Goal: Information Seeking & Learning: Learn about a topic

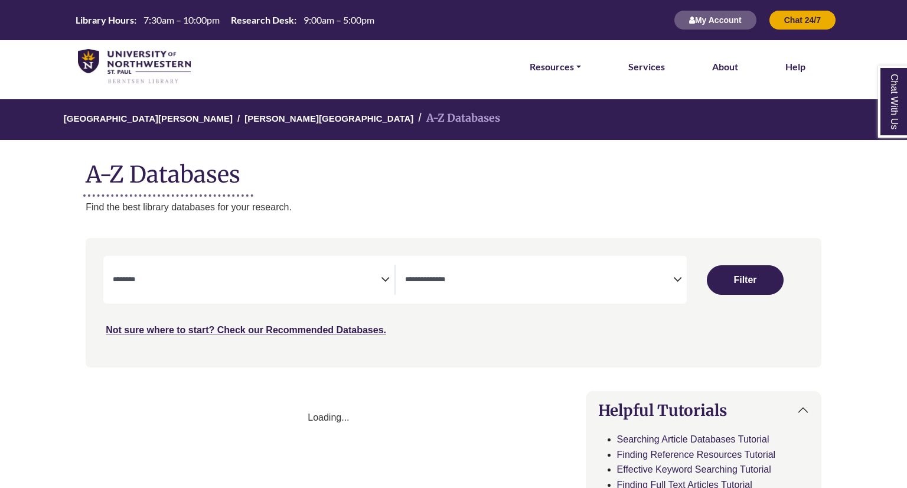
select select "Database Subject Filter"
select select "Database Types Filter"
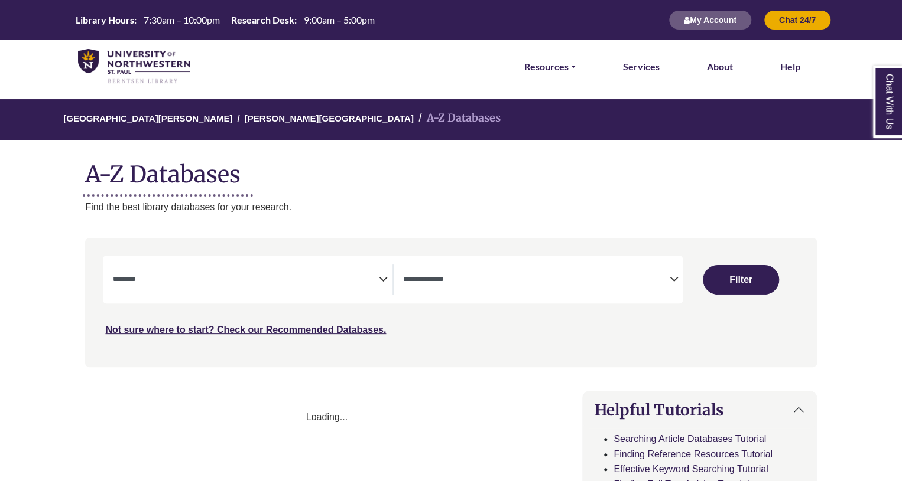
select select "Database Subject Filter"
select select "Database Types Filter"
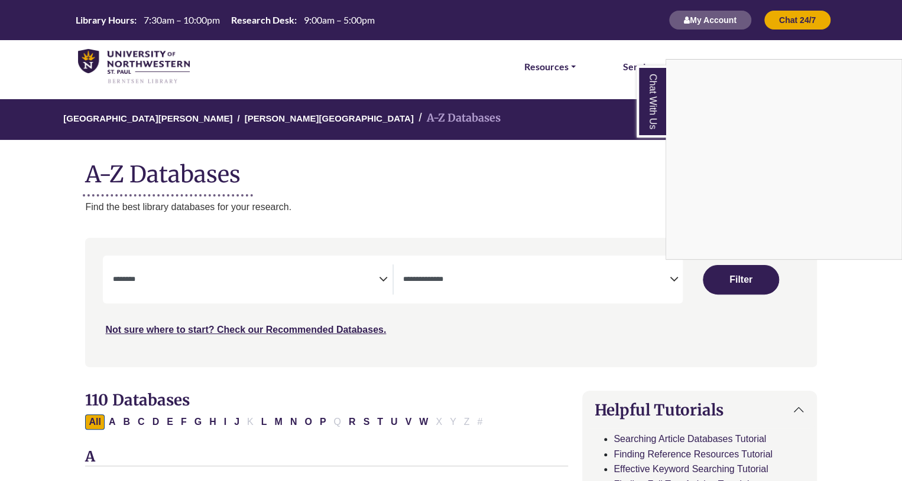
click at [198, 276] on div "Chat With Us" at bounding box center [451, 240] width 902 height 481
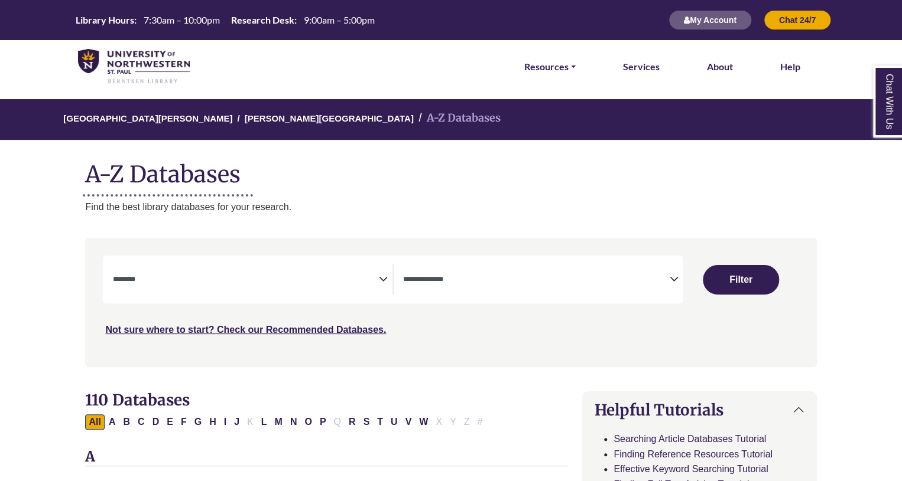
click at [380, 279] on icon "Search filters" at bounding box center [383, 278] width 9 height 18
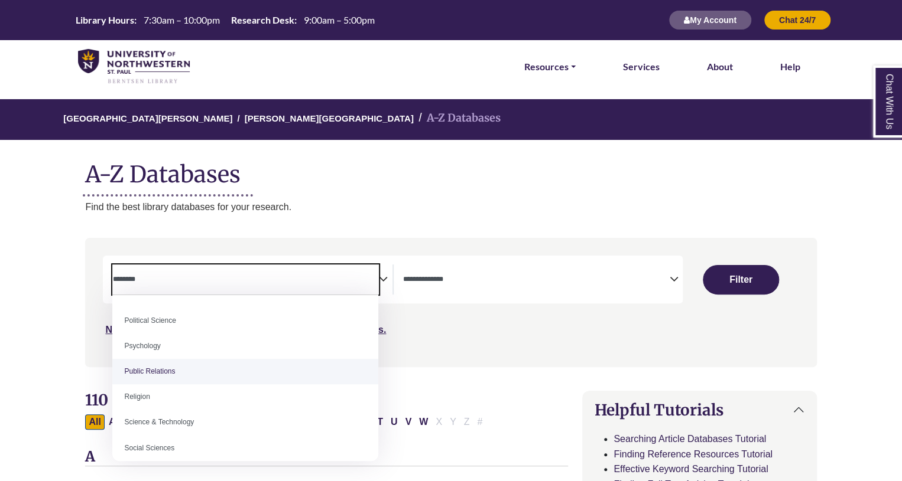
scroll to position [910, 0]
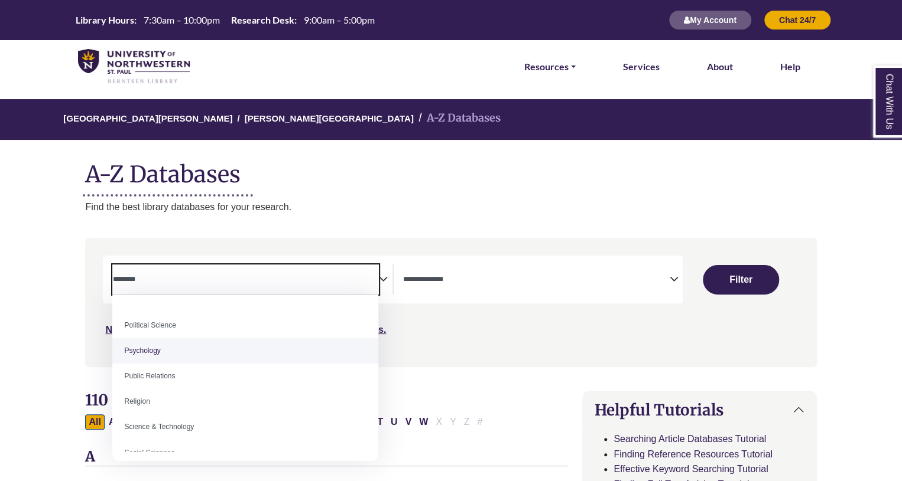
select select "*****"
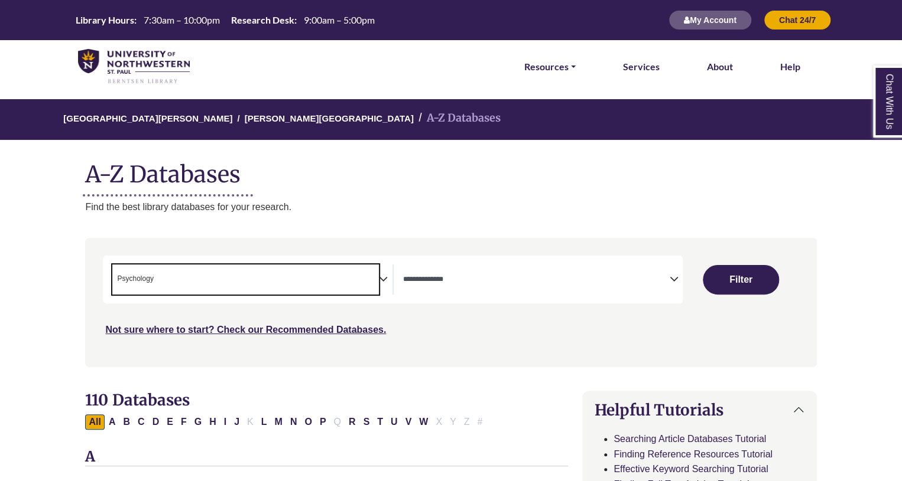
scroll to position [424, 0]
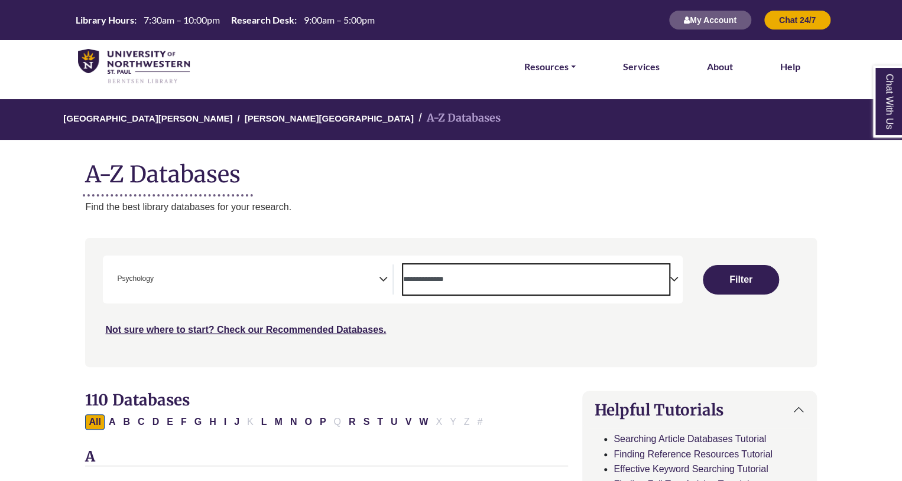
click at [476, 278] on textarea "Search" at bounding box center [536, 280] width 266 height 9
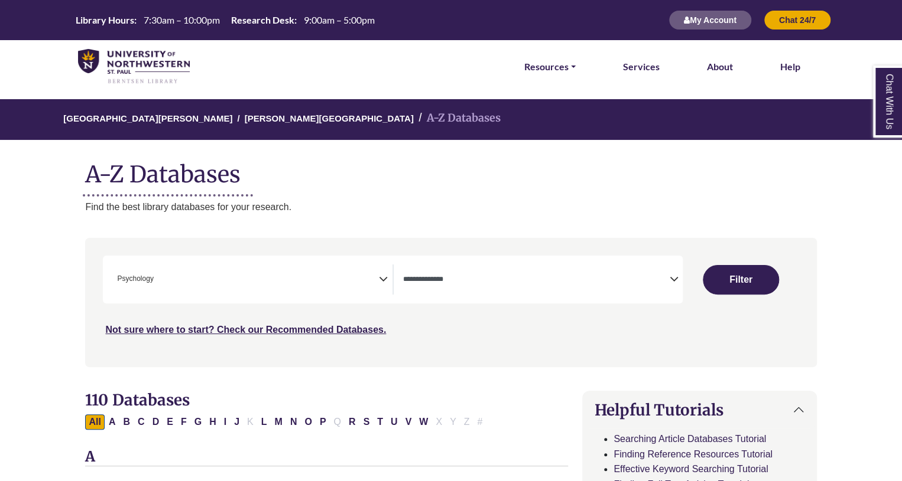
click at [437, 243] on div "Search filters" at bounding box center [450, 302] width 717 height 119
click at [744, 271] on button "Filter" at bounding box center [740, 280] width 76 height 30
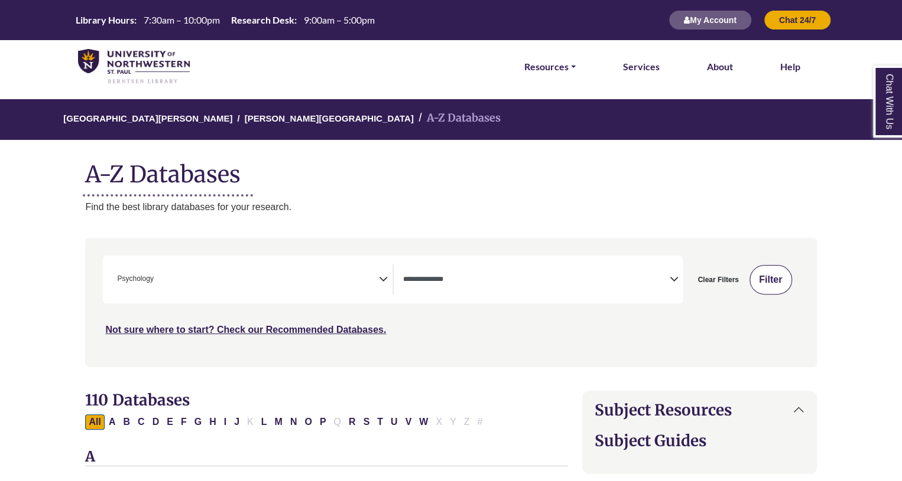
select select "Database Types Filter"
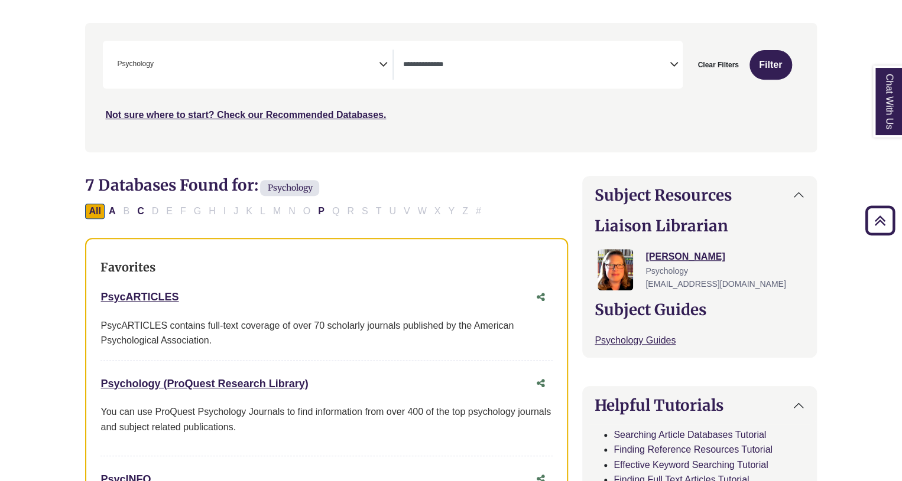
scroll to position [217, 0]
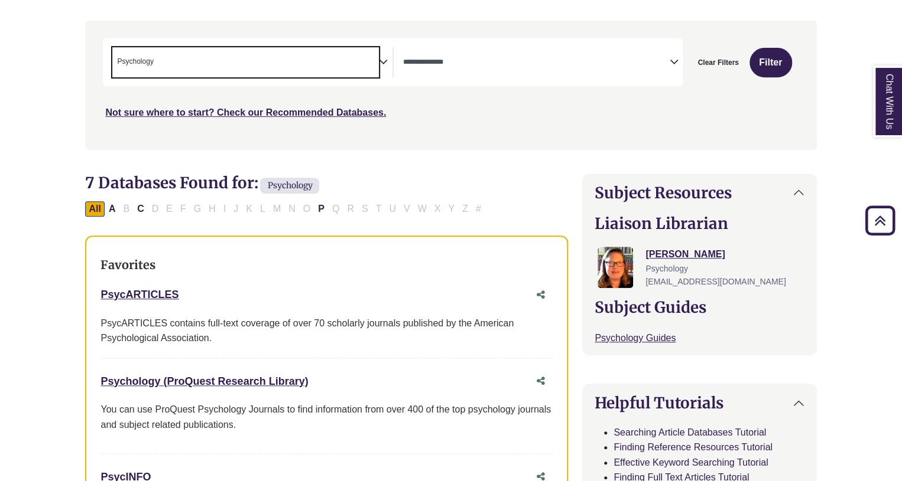
click at [321, 65] on span "× Psychology" at bounding box center [245, 62] width 266 height 30
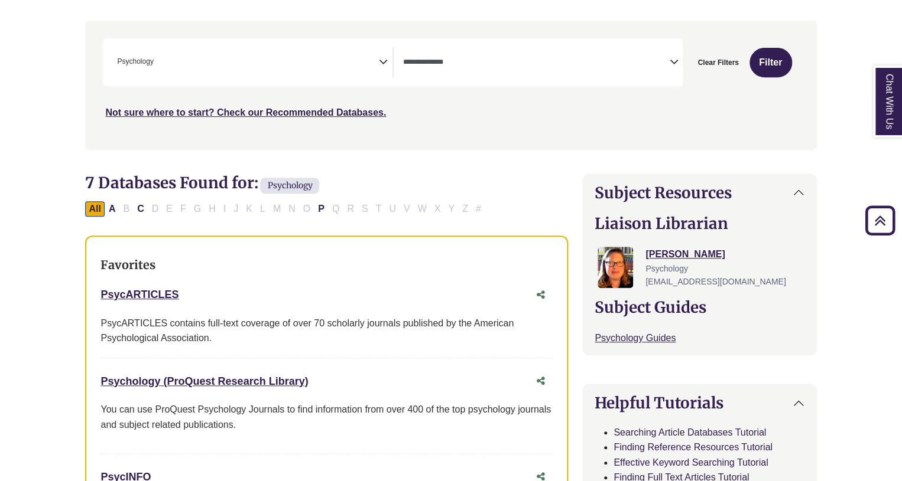
click at [461, 120] on div "Not sure where to start? Check our Recommended Databases." at bounding box center [364, 108] width 522 height 25
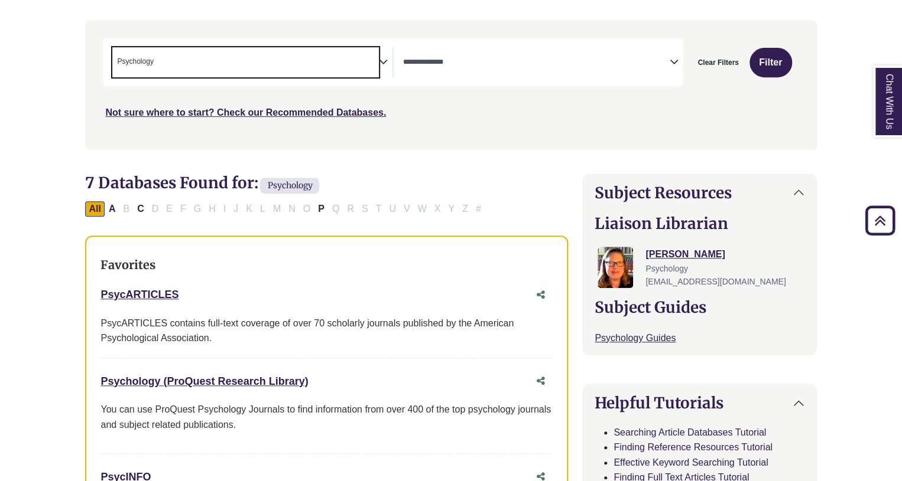
click at [362, 74] on span "× Psychology" at bounding box center [245, 62] width 266 height 30
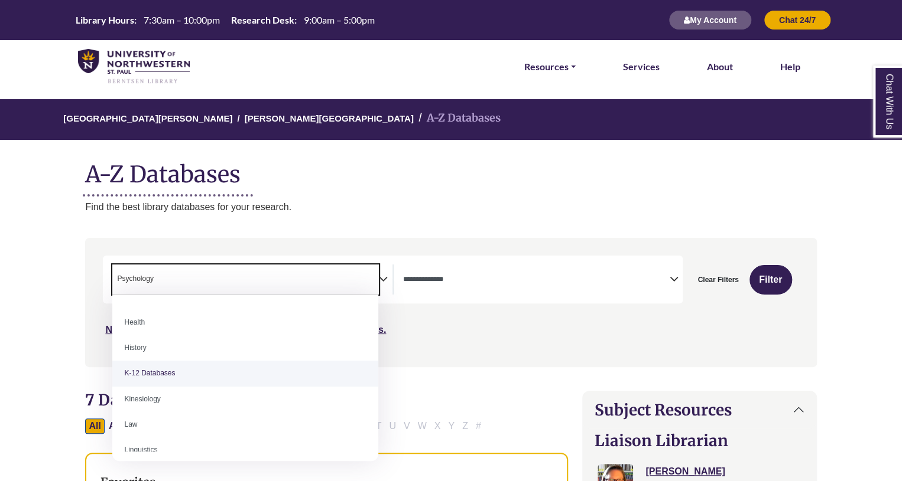
scroll to position [535, 0]
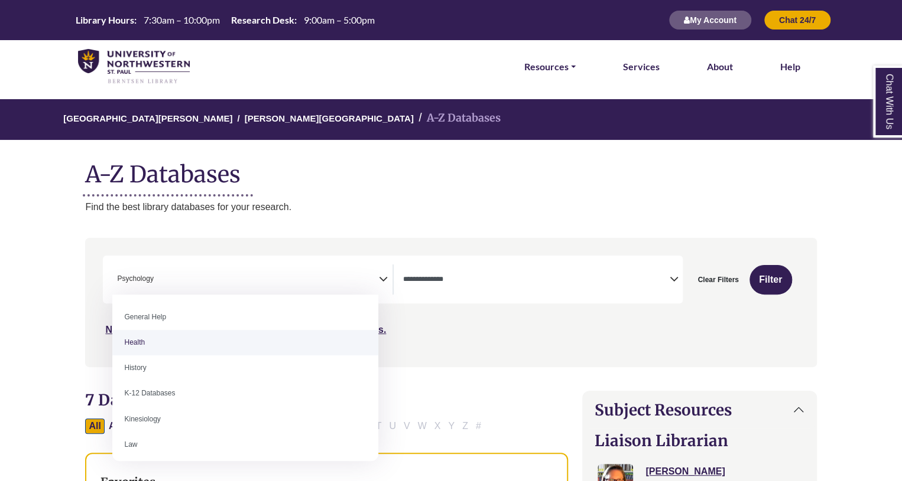
select select "*****"
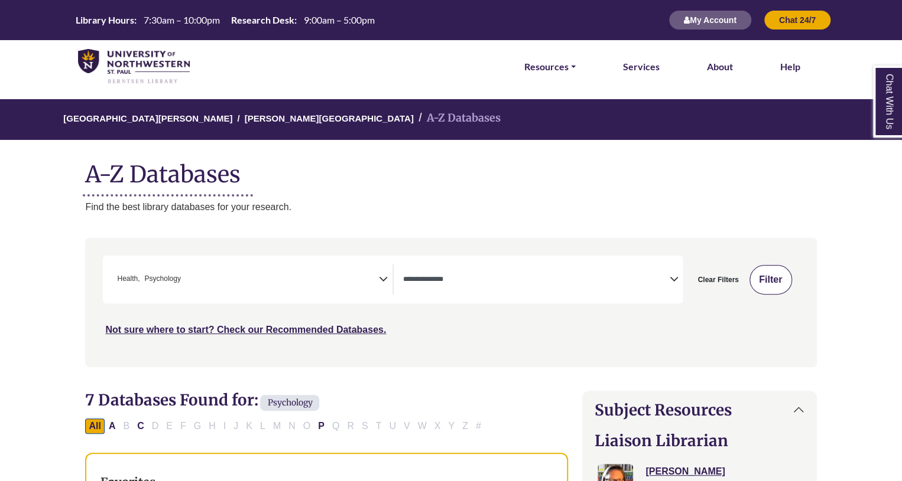
click at [775, 273] on button "Filter" at bounding box center [770, 280] width 43 height 30
select select "Database Types Filter"
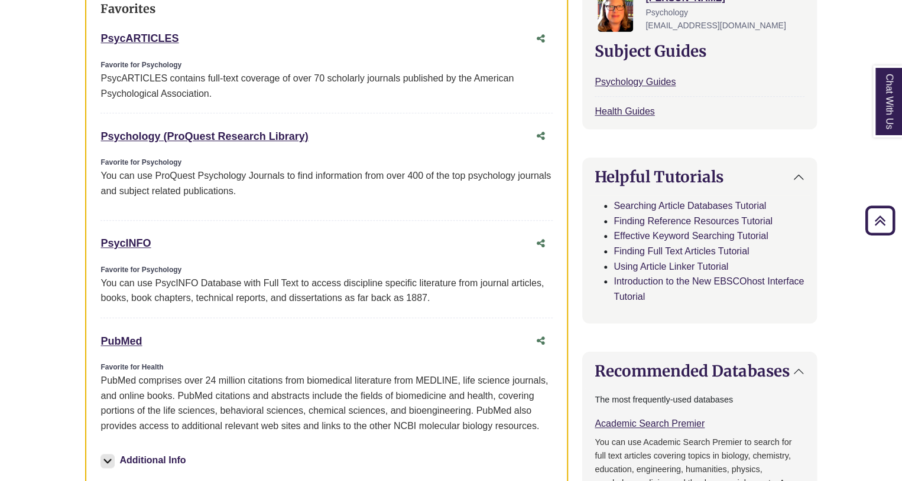
scroll to position [474, 0]
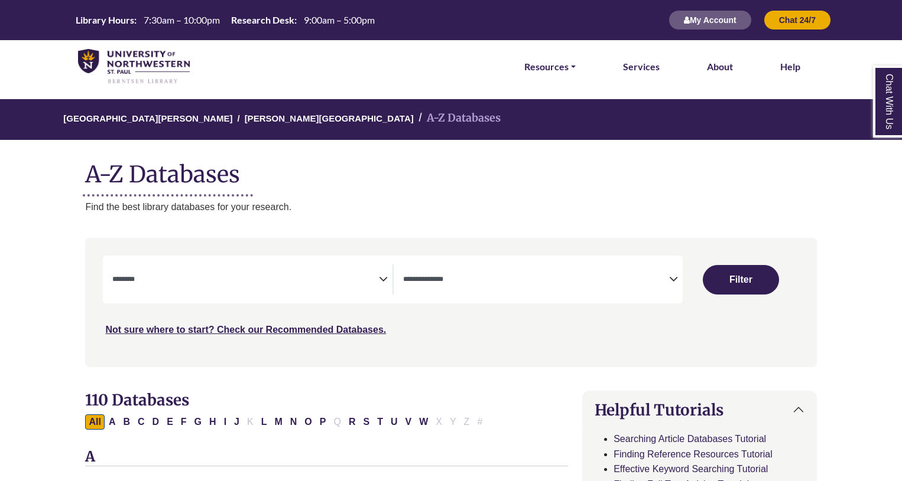
select select "Database Subject Filter"
select select "Database Types Filter"
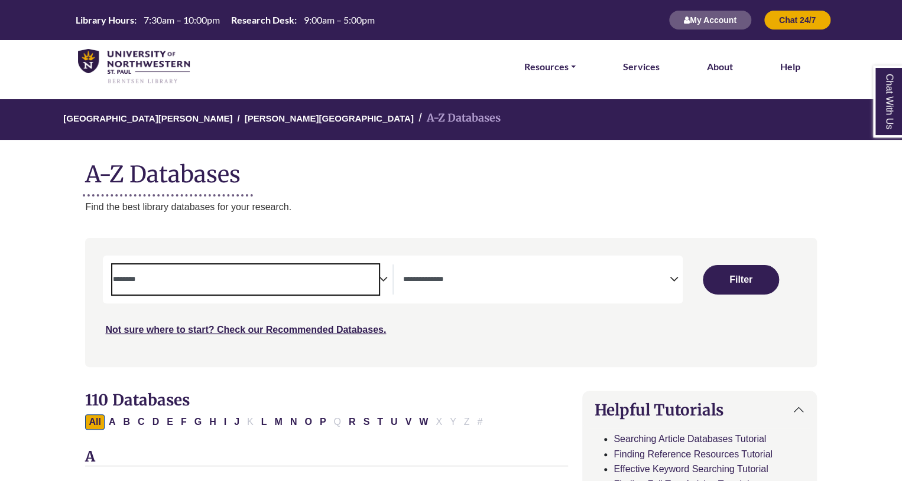
click at [288, 283] on textarea "Search" at bounding box center [245, 280] width 266 height 9
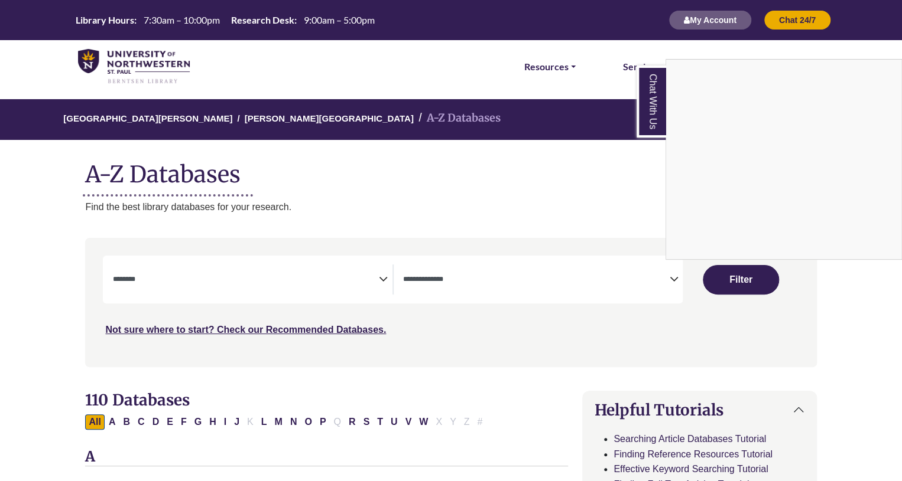
click at [370, 235] on div "Chat With Us" at bounding box center [451, 240] width 902 height 481
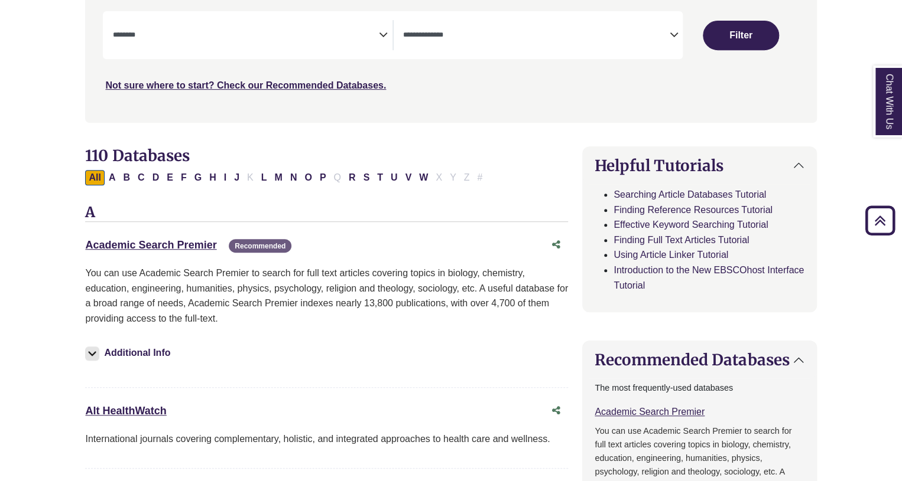
scroll to position [248, 0]
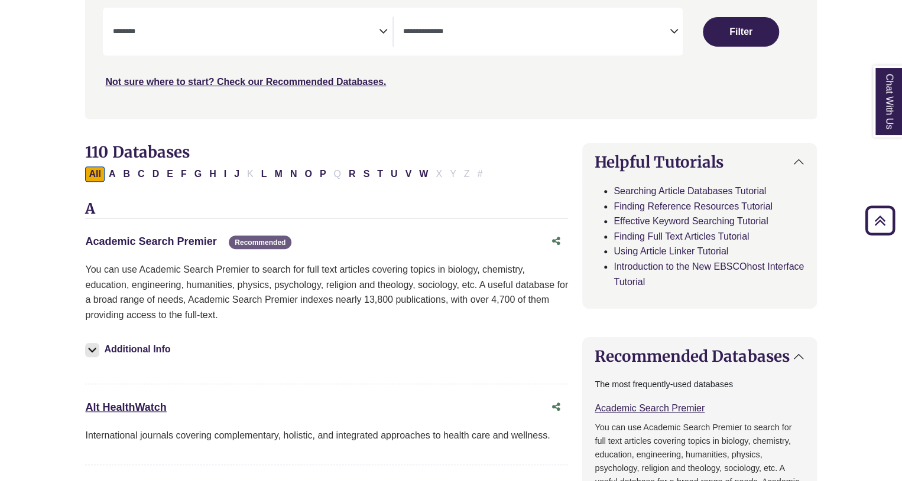
click at [194, 238] on link "Academic Search Premier This link opens in a new window" at bounding box center [150, 242] width 131 height 12
click at [194, 236] on link "Academic Search Premier This link opens in a new window" at bounding box center [150, 242] width 131 height 12
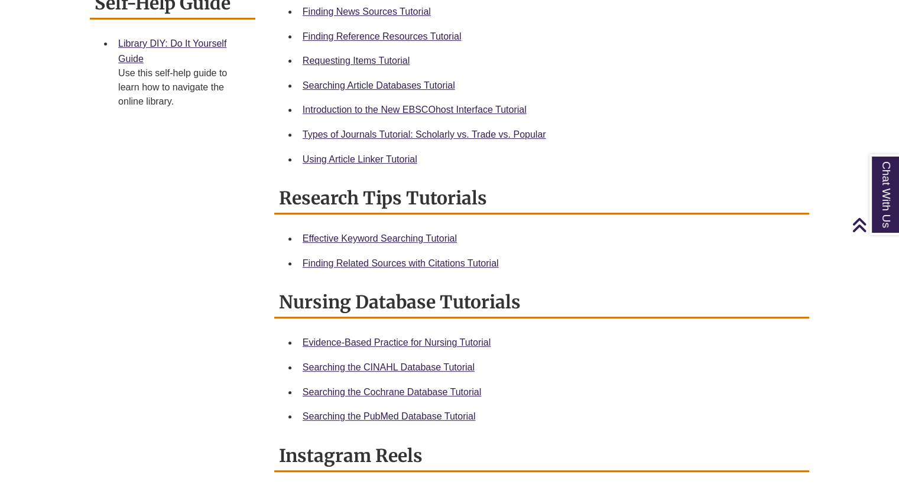
scroll to position [499, 0]
click at [420, 240] on link "Effective Keyword Searching Tutorial" at bounding box center [379, 238] width 154 height 10
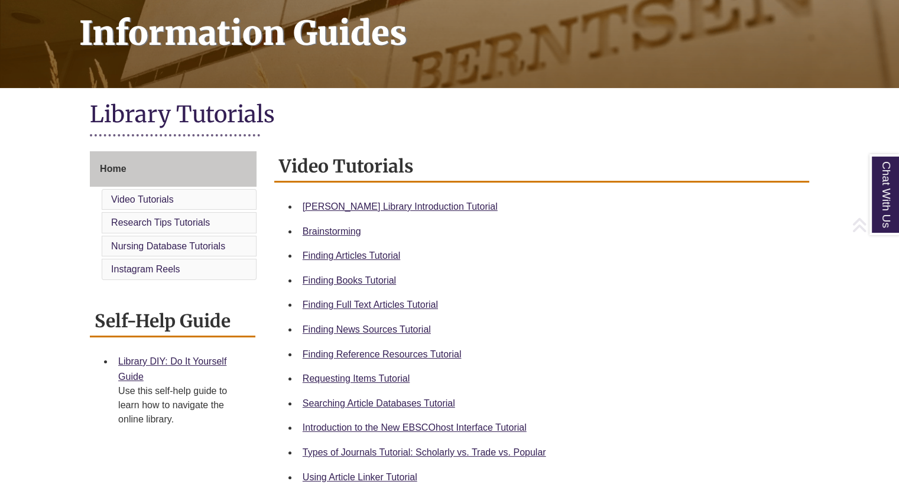
scroll to position [189, 0]
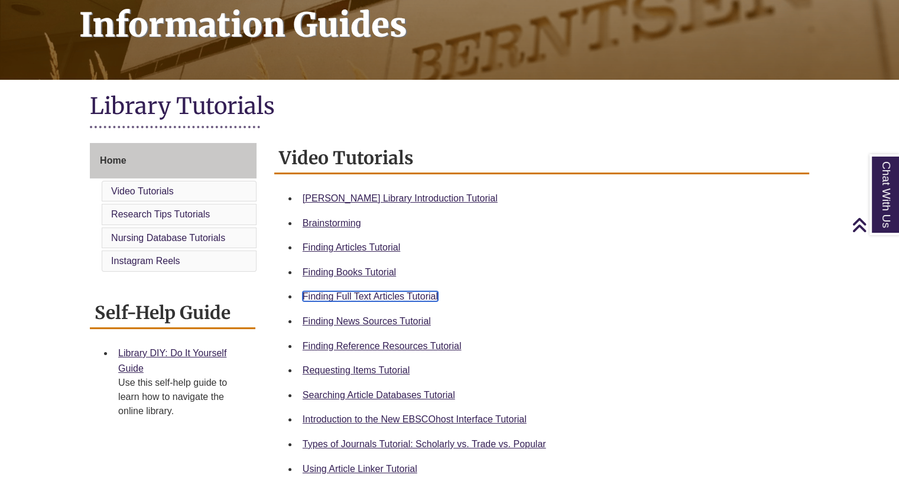
click at [360, 291] on link "Finding Full Text Articles Tutorial" at bounding box center [369, 296] width 135 height 10
